Goal: Information Seeking & Learning: Find specific fact

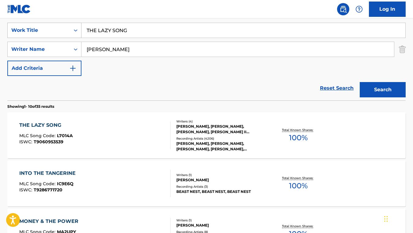
drag, startPoint x: 141, startPoint y: 32, endPoint x: 70, endPoint y: 31, distance: 70.8
click at [70, 31] on div "SearchWithCriteria8f597fae-8ecf-46c4-b6a6-51ec9f03bffb Work Title THE LAZY SONG" at bounding box center [206, 30] width 398 height 15
paste input "[GEOGRAPHIC_DATA]"
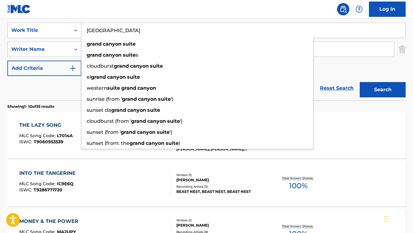
type input "[GEOGRAPHIC_DATA]"
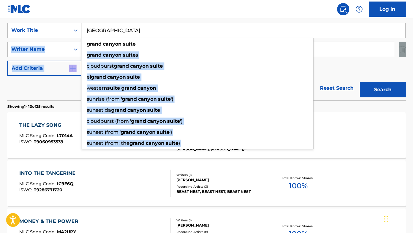
drag, startPoint x: 148, startPoint y: 49, endPoint x: 49, endPoint y: 81, distance: 103.7
click at [49, 81] on form "SearchWithCriteria8f597fae-8ecf-46c4-b6a6-51ec9f03bffb Work Title [GEOGRAPHIC_D…" at bounding box center [206, 62] width 398 height 78
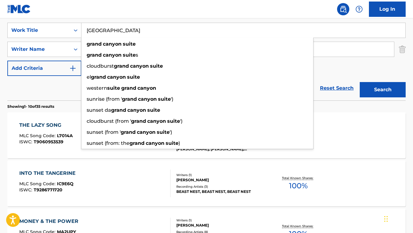
click at [49, 81] on div "Reset Search Search" at bounding box center [206, 88] width 398 height 25
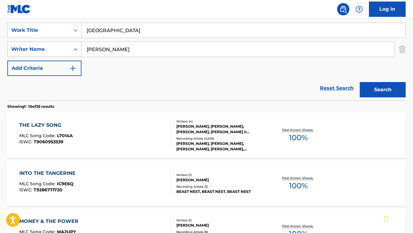
drag, startPoint x: 145, startPoint y: 48, endPoint x: 78, endPoint y: 47, distance: 66.8
click at [78, 47] on div "SearchWithCriteriafea1ea7a-dc82-4859-897b-2aaf843c1a77 Writer Name [PERSON_NAME]" at bounding box center [206, 49] width 398 height 15
paste input "[PERSON_NAME]"
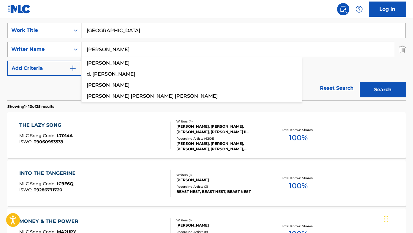
type input "[PERSON_NAME]"
click at [360, 82] on button "Search" at bounding box center [383, 89] width 46 height 15
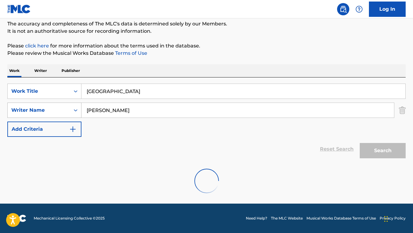
scroll to position [114, 0]
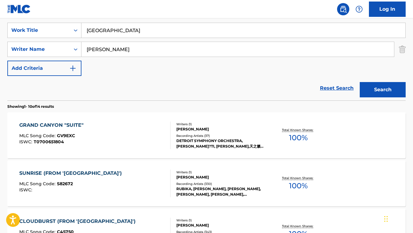
click at [236, 119] on div "GRAND CANYON "SUITE" MLC Song Code : GV9EXC ISWC : T0700651804 Writers ( 1 ) [P…" at bounding box center [206, 135] width 398 height 46
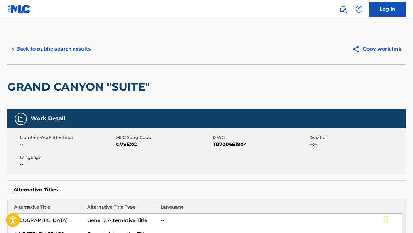
click at [75, 52] on button "< Back to public search results" at bounding box center [51, 48] width 88 height 15
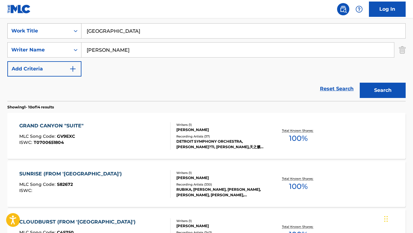
drag, startPoint x: 154, startPoint y: 30, endPoint x: 71, endPoint y: 29, distance: 82.7
click at [71, 29] on div "SearchWithCriteria8f597fae-8ecf-46c4-b6a6-51ec9f03bffb Work Title GRAND CANYON …" at bounding box center [206, 30] width 398 height 15
paste input "AGAINST ALL ODDS (TAKE A LOOK AT ME NOW)"
type input "AGAINST ALL ODDS (TAKE A LOOK AT ME NOW)"
drag, startPoint x: 129, startPoint y: 51, endPoint x: 84, endPoint y: 49, distance: 44.8
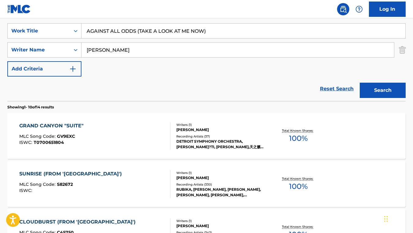
click at [84, 49] on input "[PERSON_NAME]" at bounding box center [237, 50] width 313 height 15
paste input "[PERSON_NAME]"
type input "[PERSON_NAME]"
click at [360, 83] on button "Search" at bounding box center [383, 90] width 46 height 15
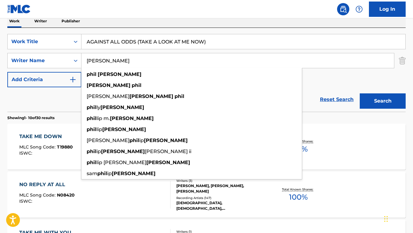
scroll to position [105, 0]
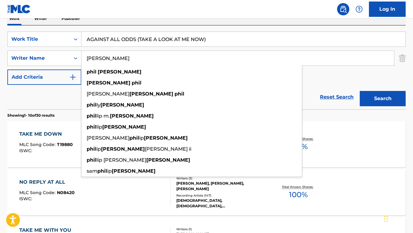
click at [317, 73] on div "SearchWithCriteria8f597fae-8ecf-46c4-b6a6-51ec9f03bffb Work Title AGAINST ALL O…" at bounding box center [206, 58] width 398 height 53
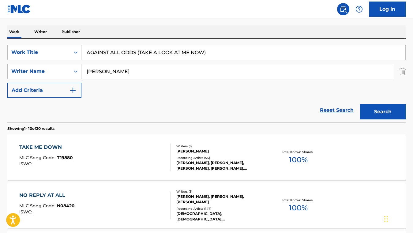
scroll to position [85, 0]
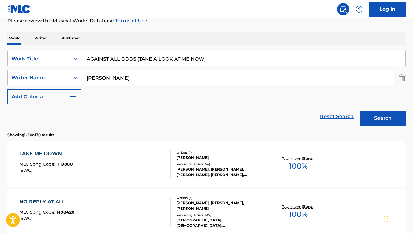
click at [140, 60] on input "AGAINST ALL ODDS (TAKE A LOOK AT ME NOW)" at bounding box center [243, 58] width 324 height 15
click at [224, 57] on input "AGAINST ALL ODDS TAKE A LOOK AT ME NOW)" at bounding box center [243, 58] width 324 height 15
type input "AGAINST ALL ODDS TAKE A LOOK AT ME NOW"
click at [360, 111] on button "Search" at bounding box center [383, 118] width 46 height 15
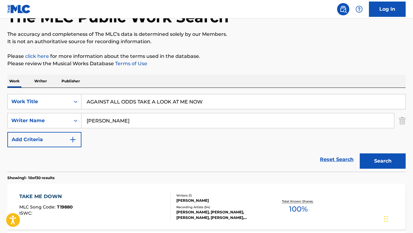
scroll to position [0, 0]
